Goal: Task Accomplishment & Management: Use online tool/utility

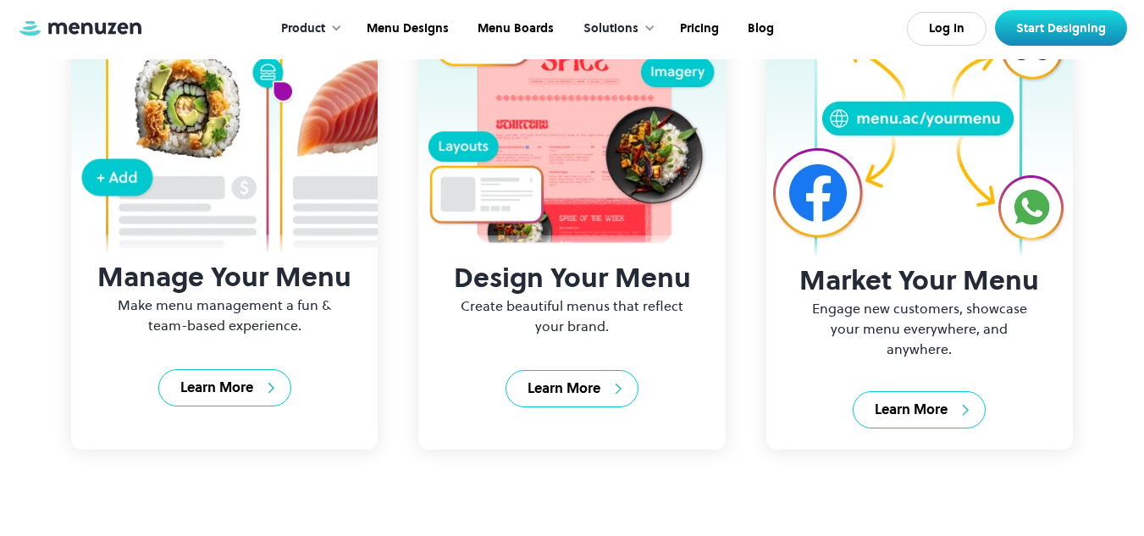
scroll to position [2370, 0]
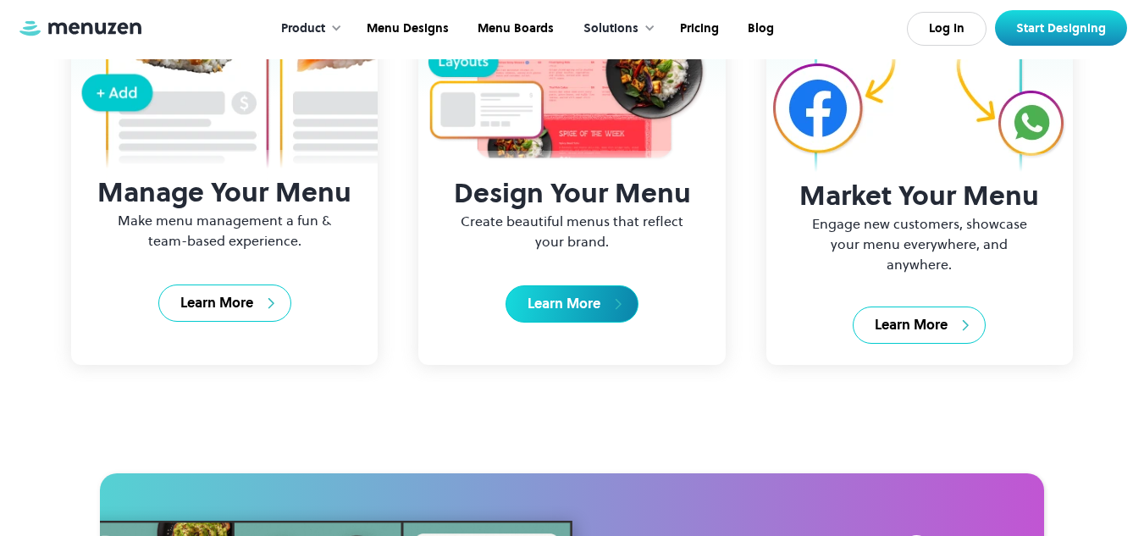
click at [562, 313] on div "Learn More" at bounding box center [563, 304] width 73 height 19
click at [590, 323] on link "Learn More" at bounding box center [571, 303] width 133 height 37
click at [598, 313] on div "Learn More" at bounding box center [563, 304] width 73 height 19
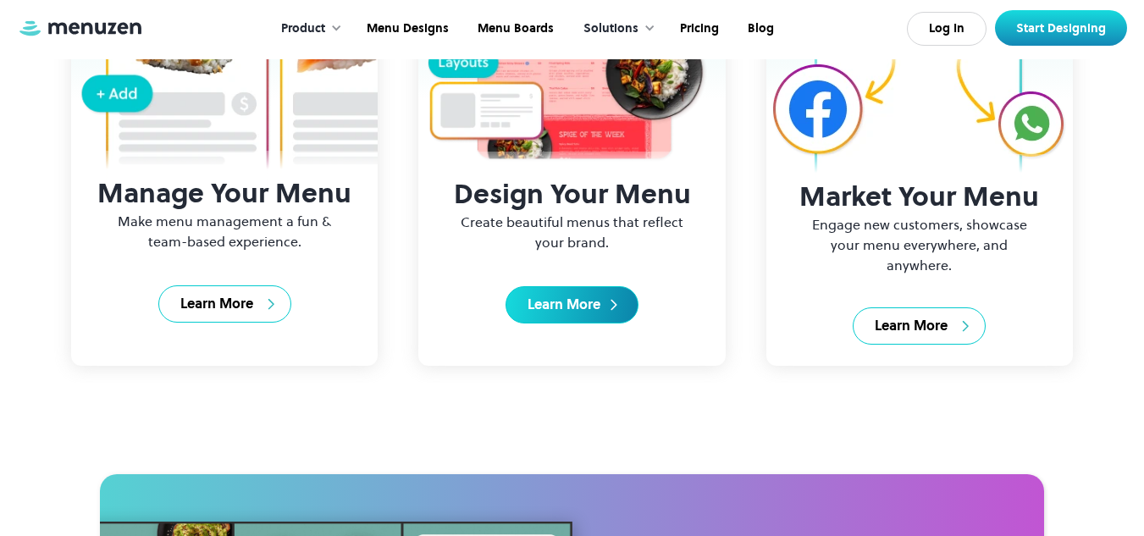
click at [510, 323] on link "Learn More" at bounding box center [571, 304] width 133 height 37
click at [604, 323] on link "Learn More" at bounding box center [571, 304] width 133 height 37
click at [589, 314] on div "Learn More" at bounding box center [563, 304] width 73 height 19
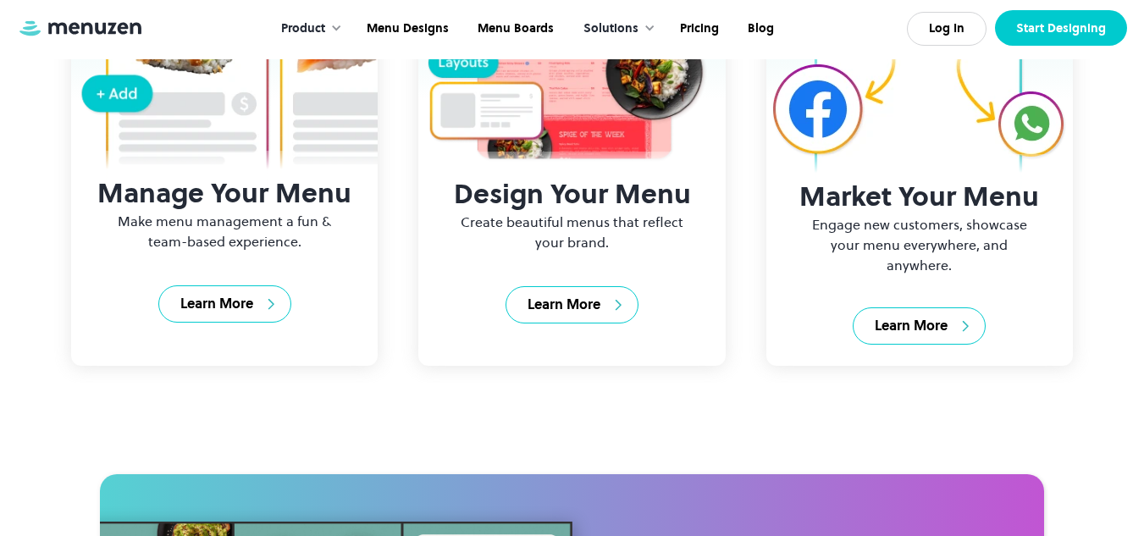
click at [1059, 30] on link "Start Designing" at bounding box center [1061, 28] width 132 height 36
